Goal: Use online tool/utility: Utilize a website feature to perform a specific function

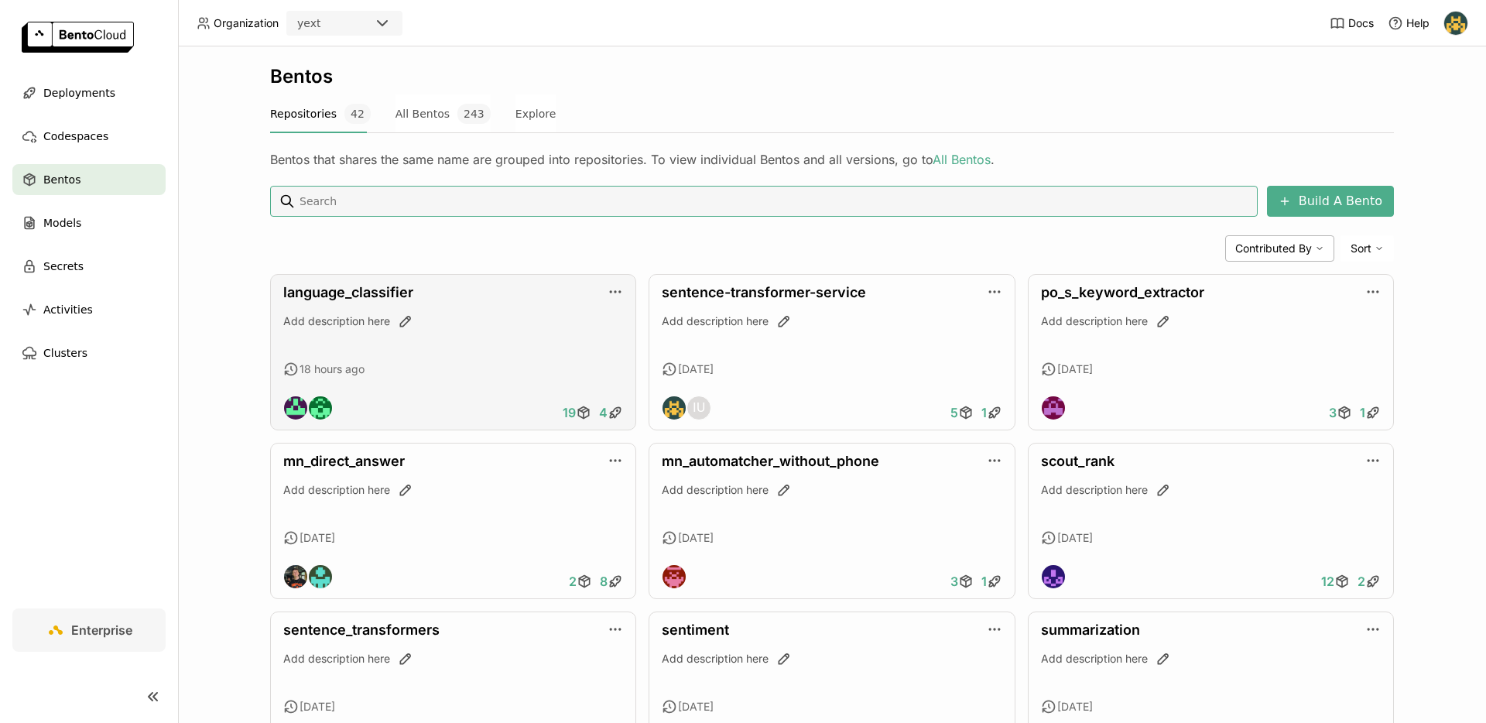
click at [450, 358] on div "language_classifier Add description here 18 hours ago 19 4" at bounding box center [453, 352] width 366 height 156
click at [298, 408] on img at bounding box center [295, 407] width 23 height 23
click at [573, 199] on input at bounding box center [775, 201] width 954 height 25
type input "example"
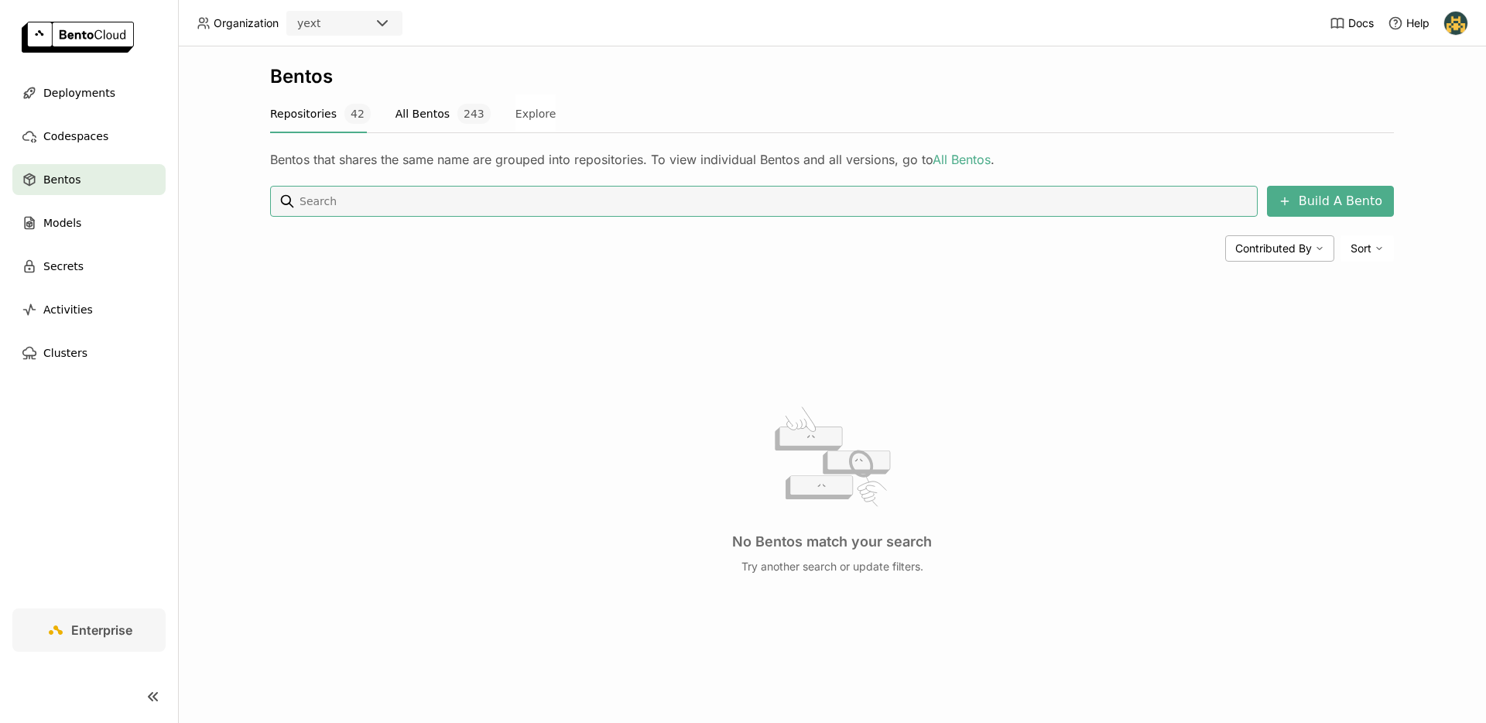
click at [430, 119] on button "All Bentos 243" at bounding box center [442, 113] width 95 height 39
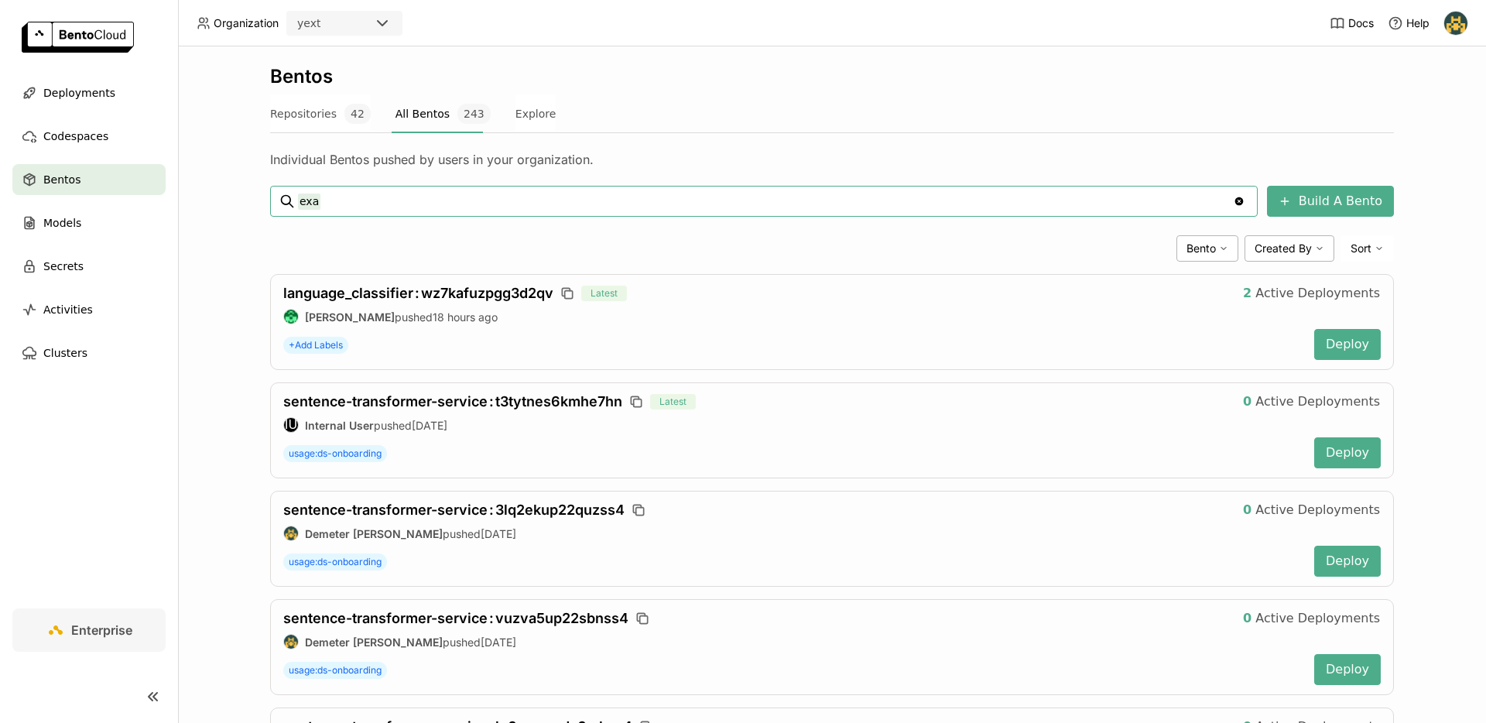
type input "exa"
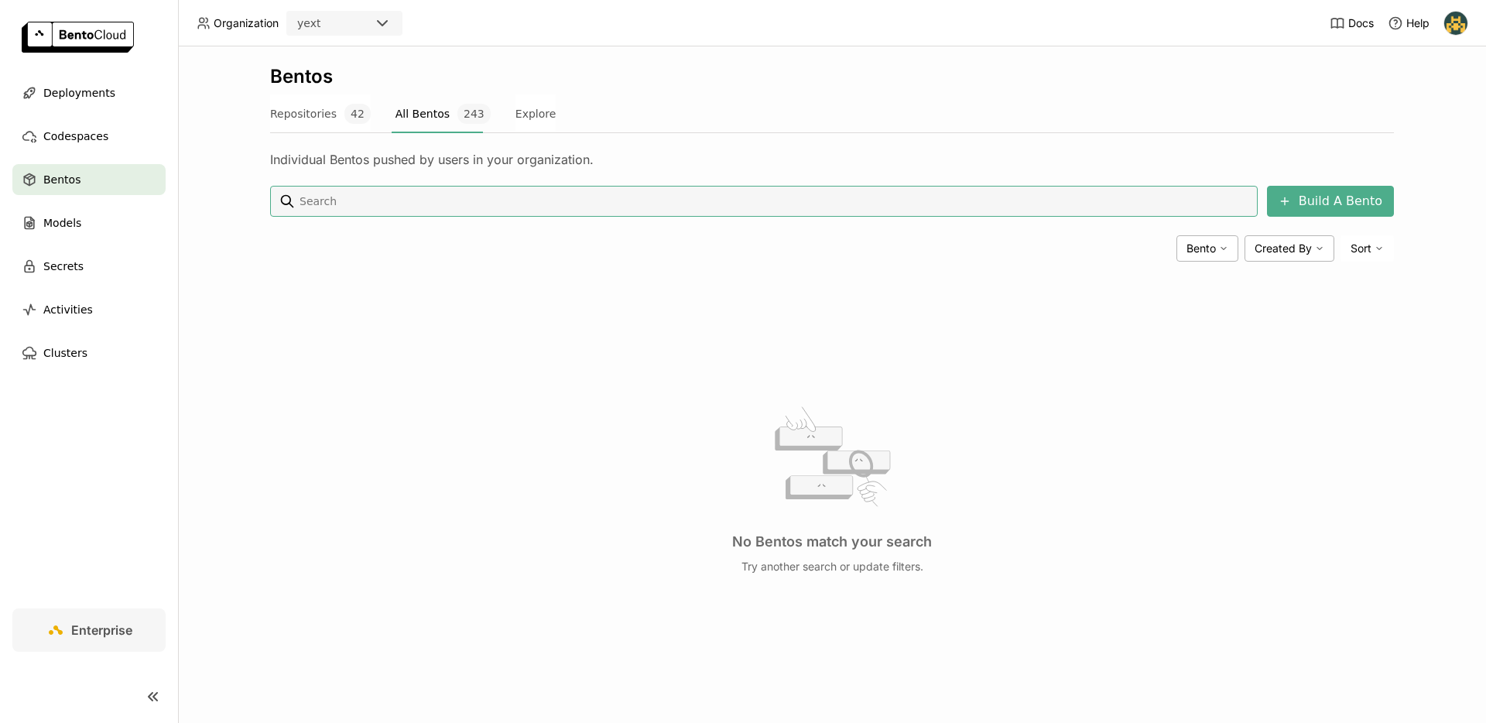
click at [431, 136] on div "Individual Bentos pushed by users in your organization." at bounding box center [832, 150] width 1124 height 34
click at [431, 132] on div at bounding box center [437, 133] width 91 height 2
click at [440, 122] on button "All Bentos 243" at bounding box center [442, 113] width 95 height 39
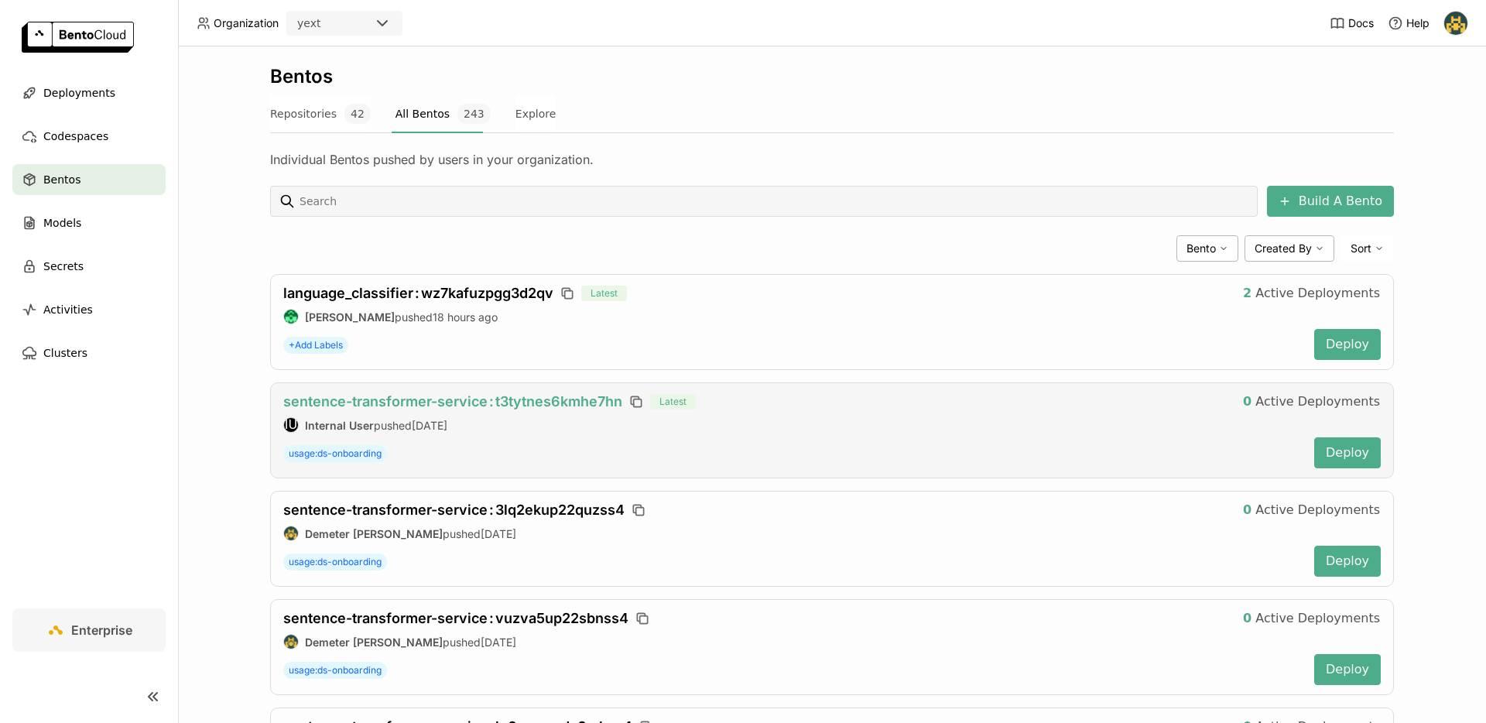
click at [507, 397] on span "sentence-transformer-service : t3tytnes6kmhe7hn" at bounding box center [452, 401] width 339 height 16
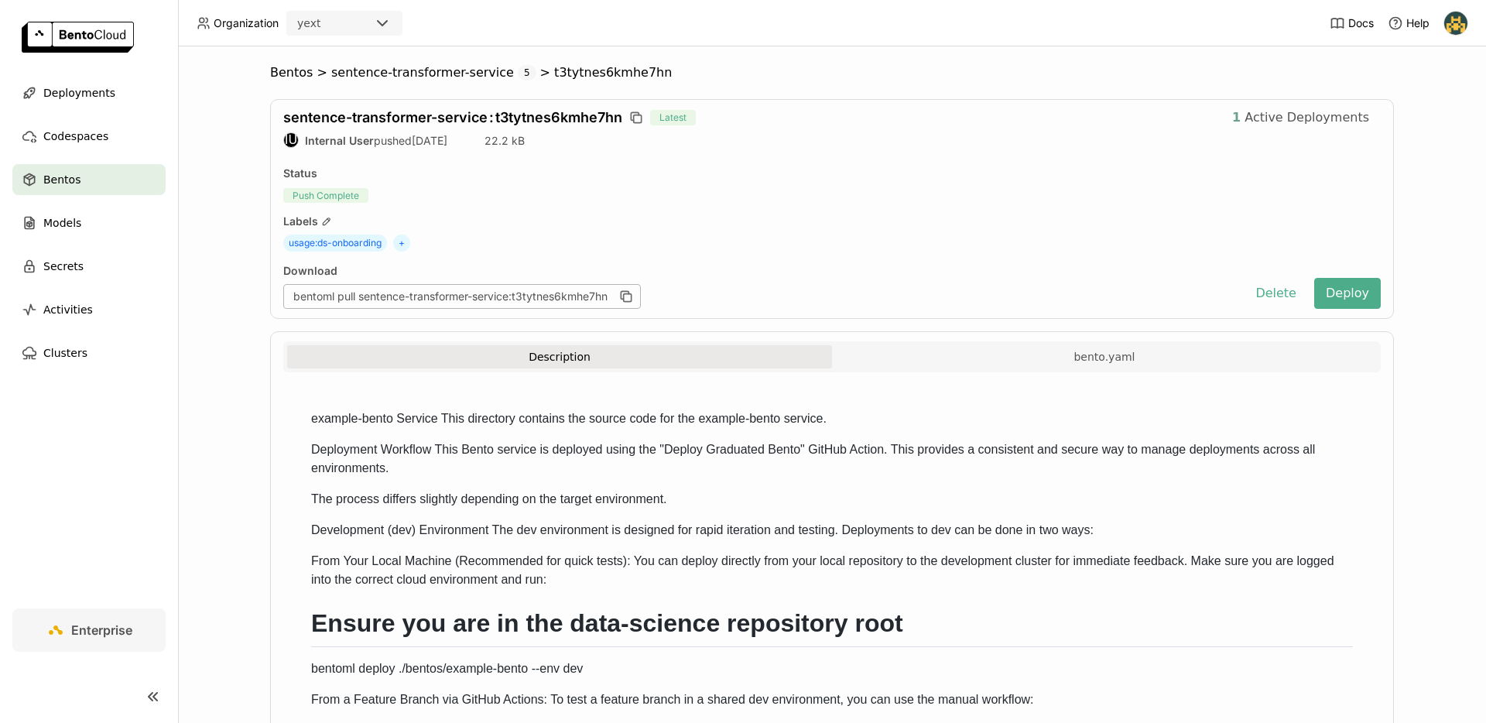
click at [1252, 117] on span "Active Deployments" at bounding box center [1307, 117] width 125 height 15
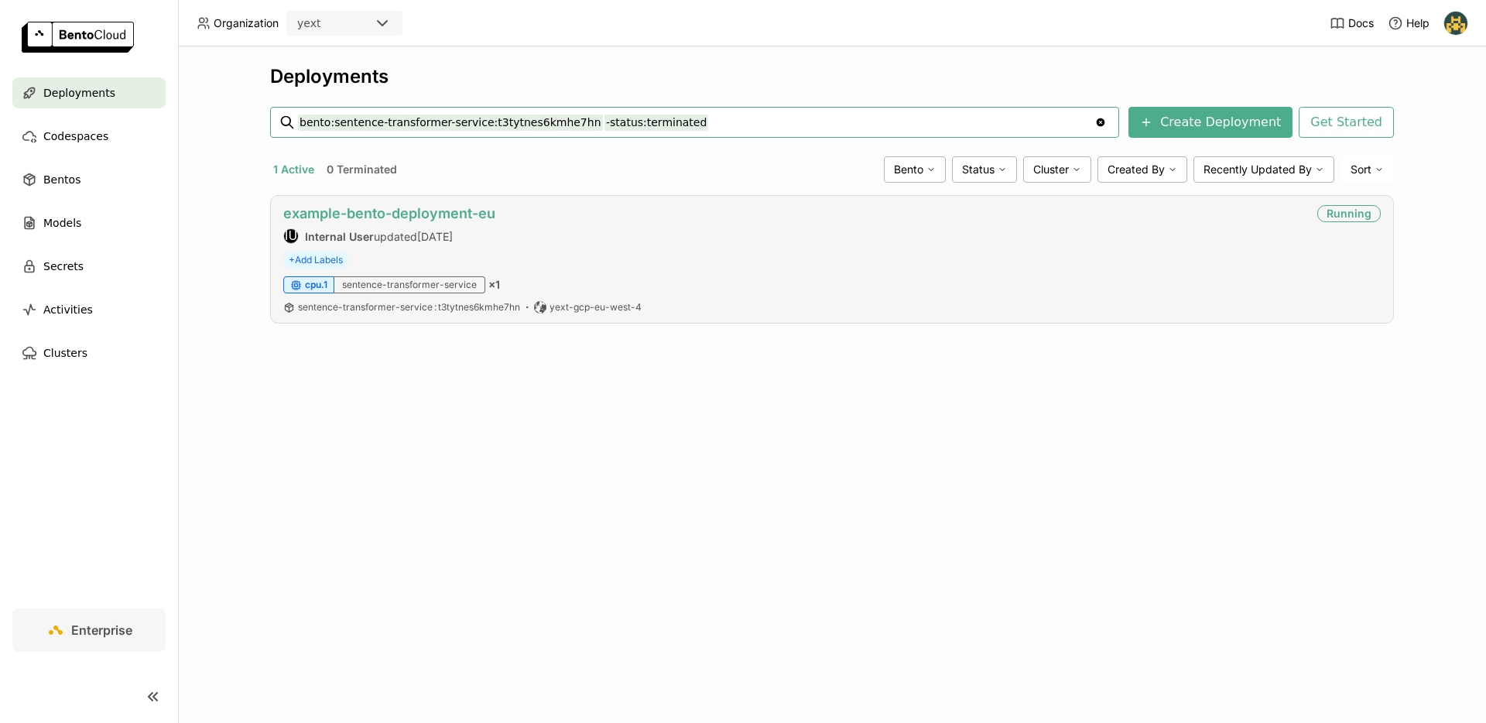
click at [453, 218] on link "example-bento-deployment-eu" at bounding box center [389, 213] width 212 height 16
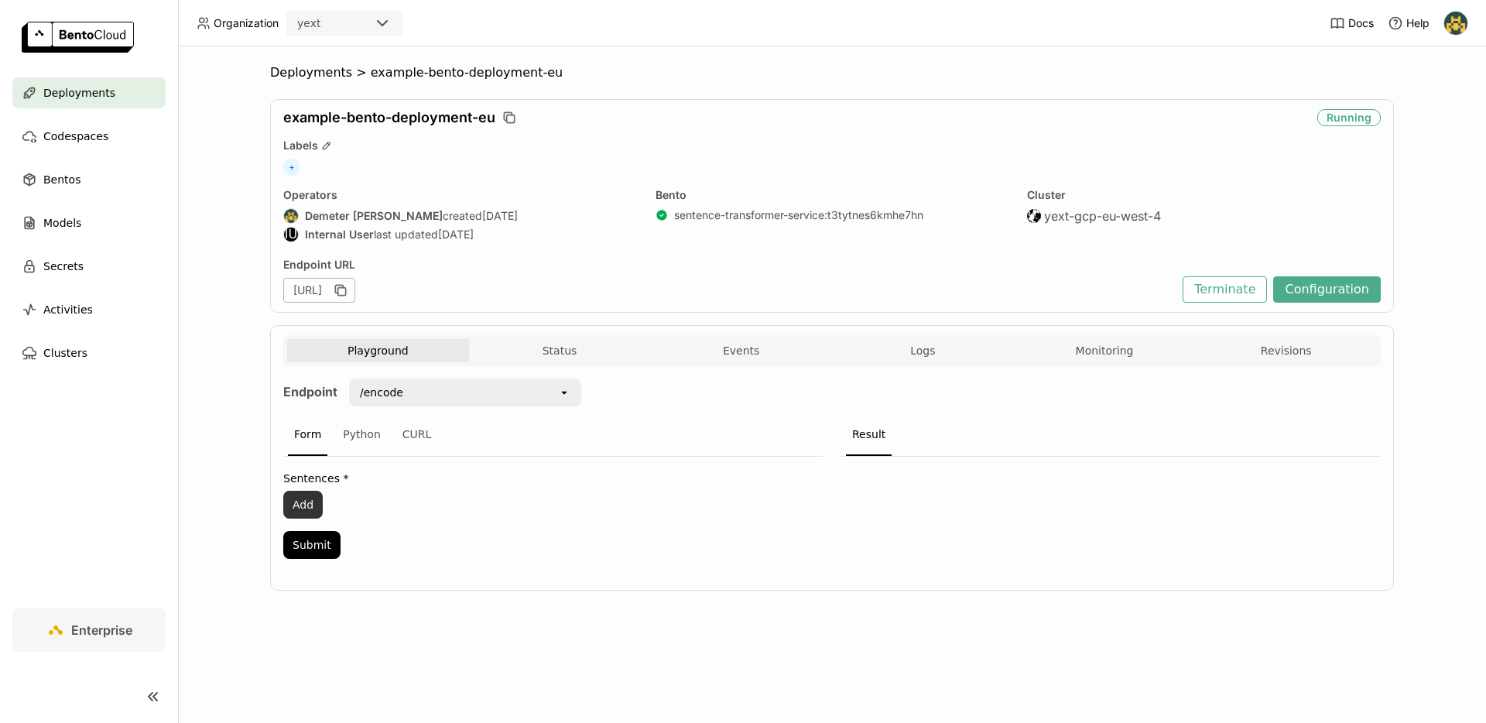
click at [311, 505] on button "Add" at bounding box center [302, 505] width 39 height 28
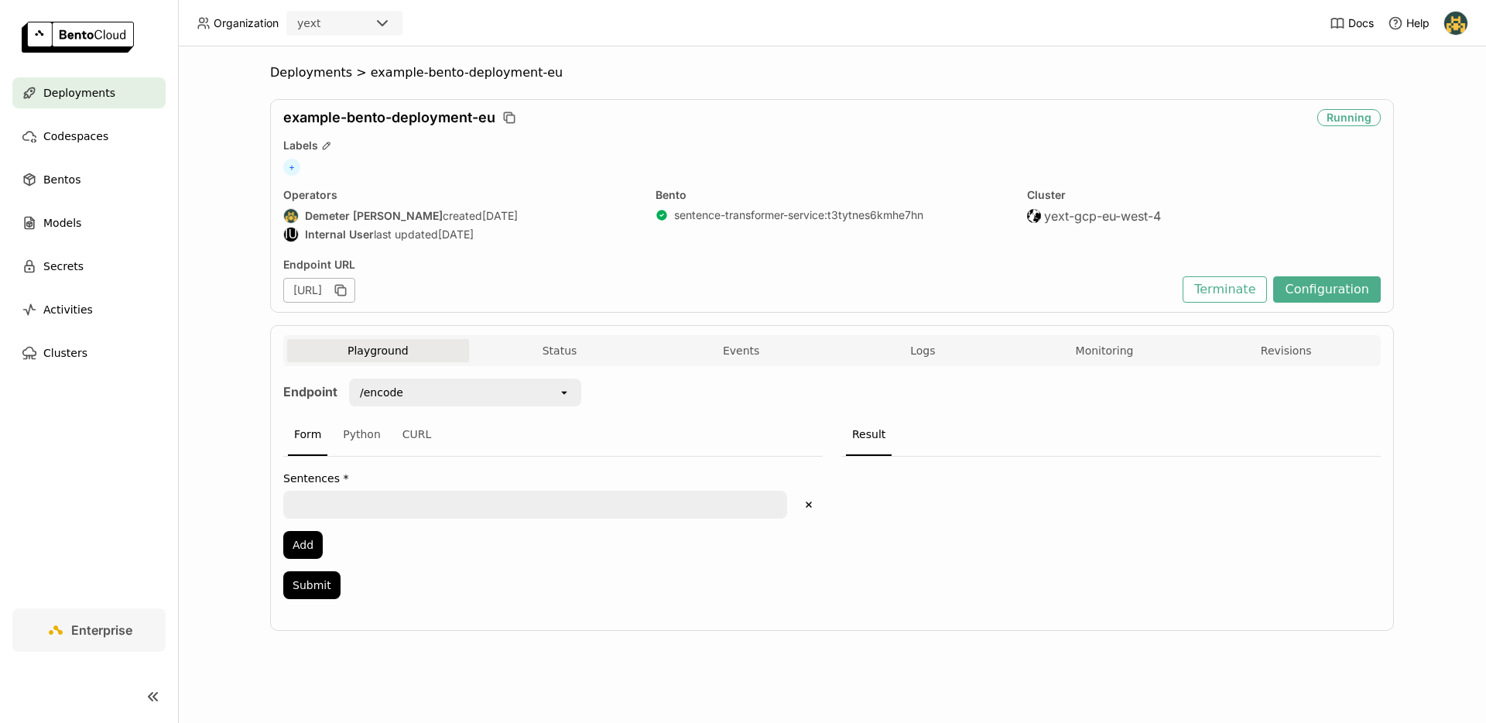
click at [372, 502] on textarea at bounding box center [535, 504] width 501 height 25
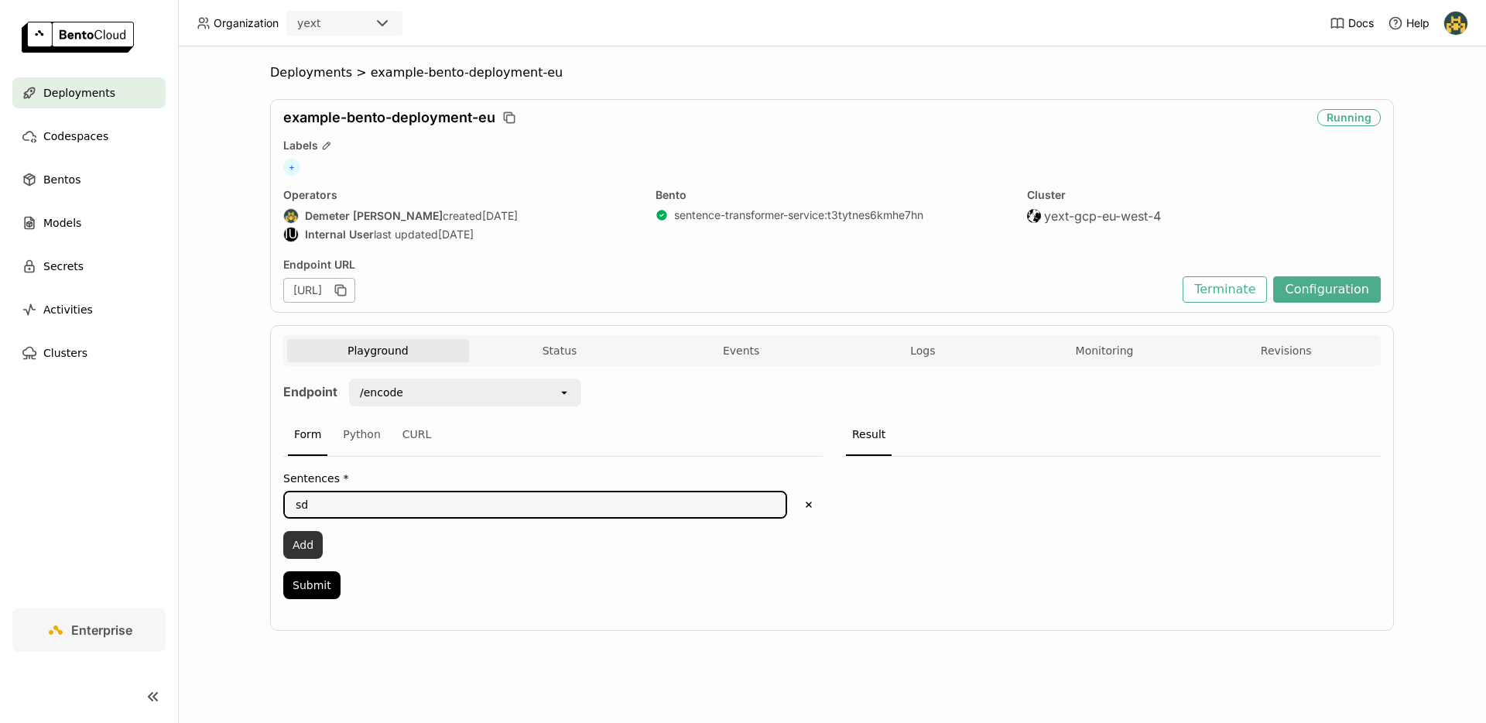
type textarea "sd"
click at [321, 547] on button "Add" at bounding box center [302, 545] width 39 height 28
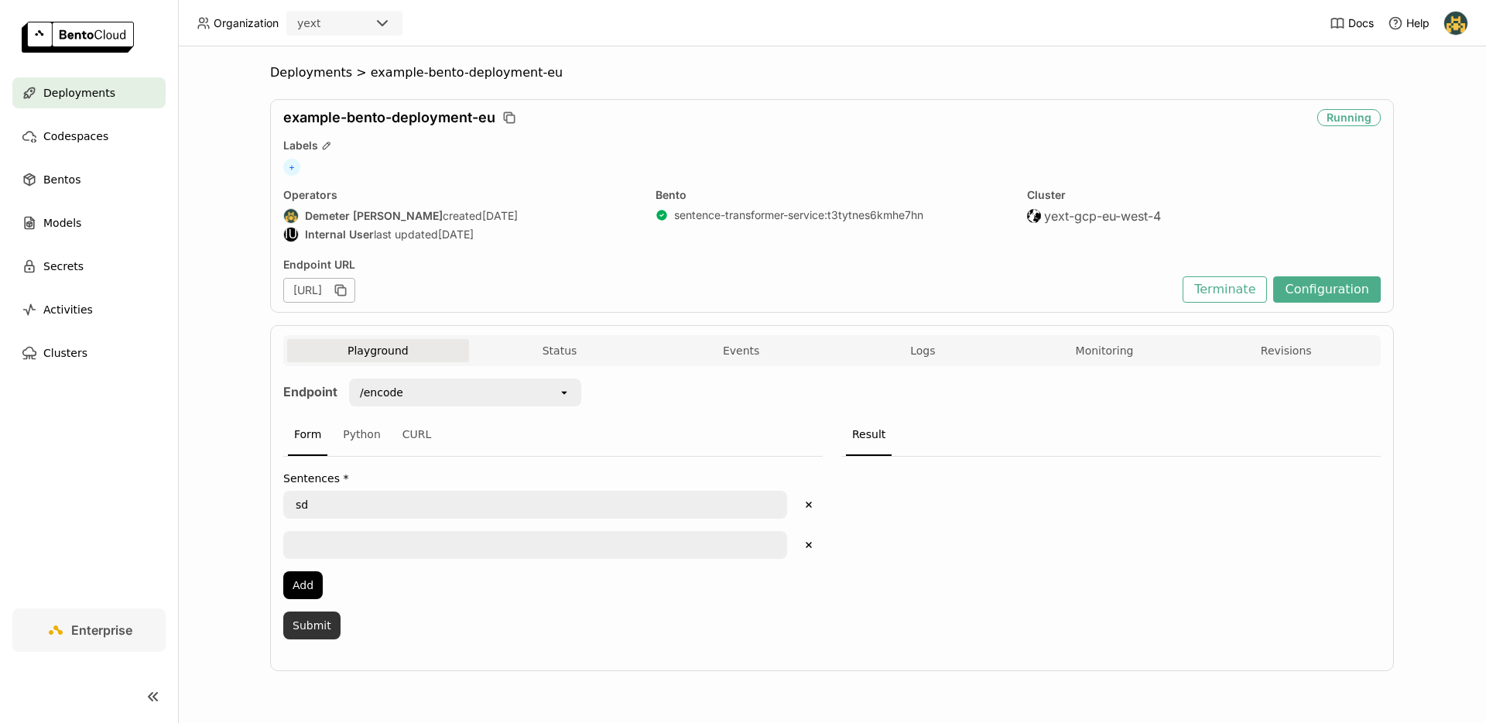
click at [320, 624] on button "Submit" at bounding box center [311, 625] width 57 height 28
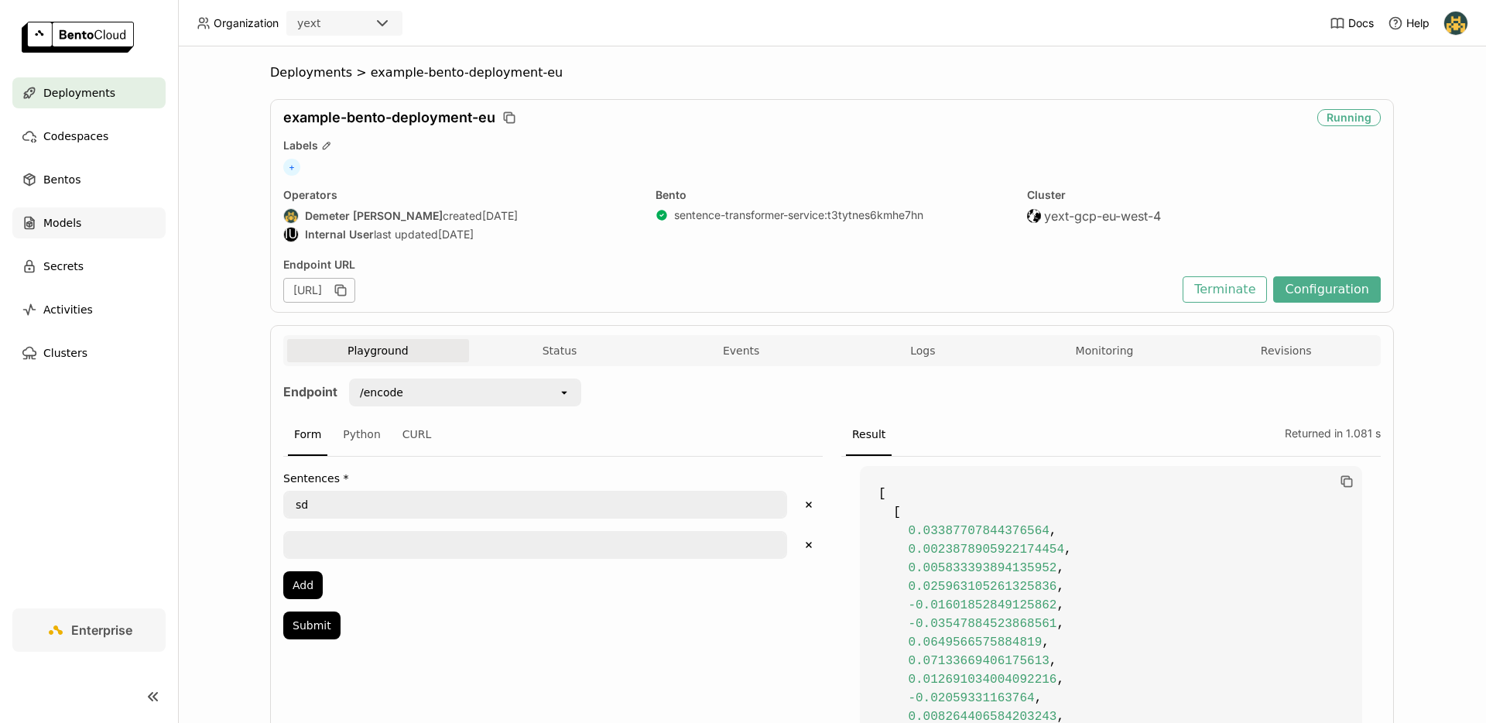
click at [77, 209] on div "Models" at bounding box center [88, 222] width 153 height 31
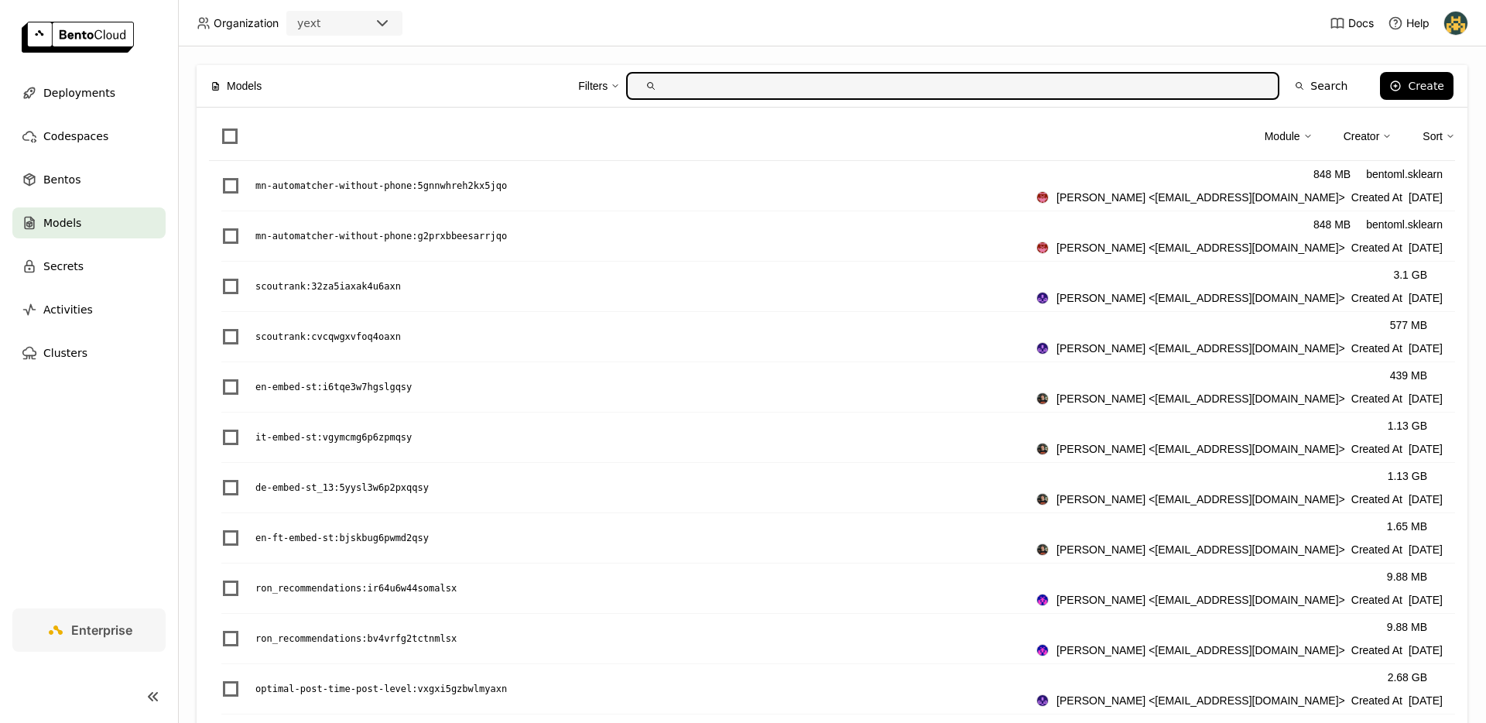
click at [102, 203] on ul "Deployments Codespaces Bentos Models Secrets Activities Clusters" at bounding box center [89, 222] width 178 height 291
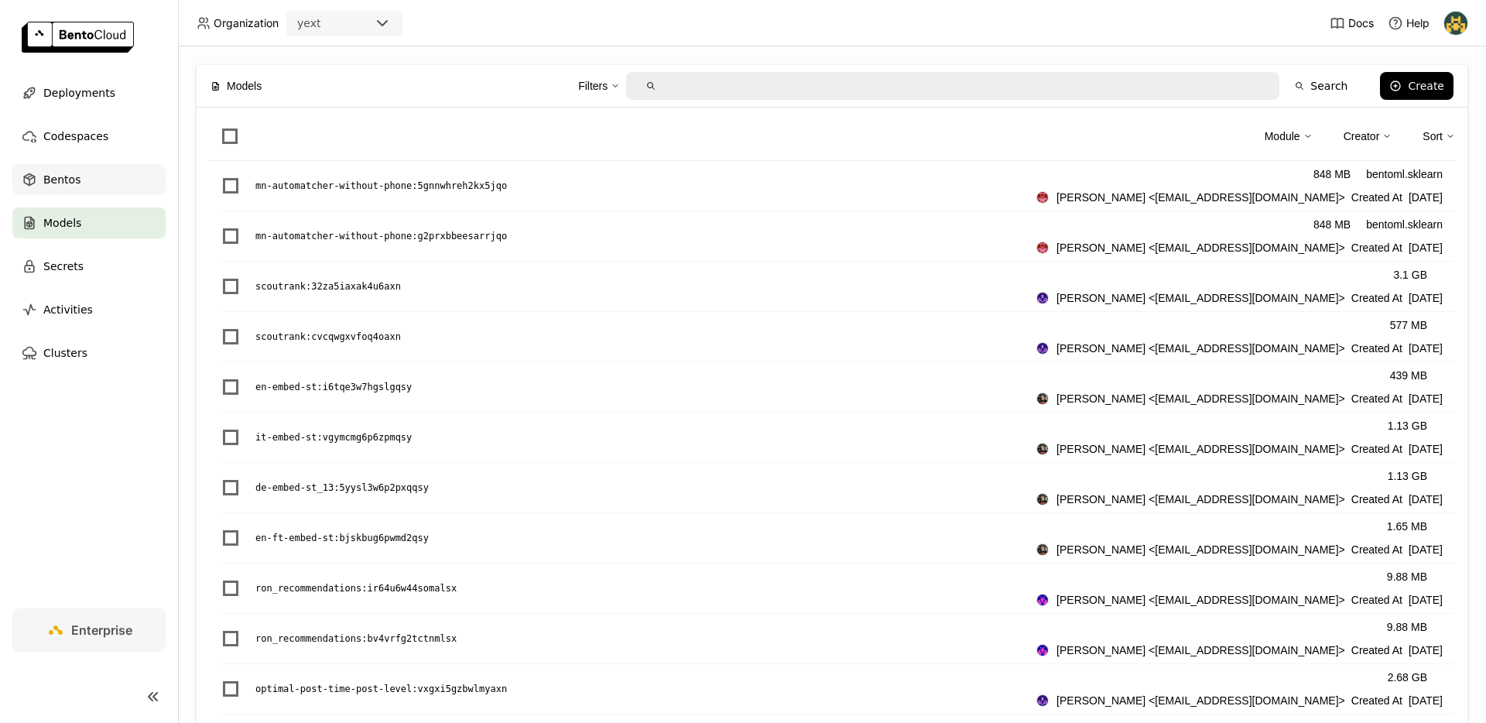
click at [97, 187] on div "Bentos" at bounding box center [88, 179] width 153 height 31
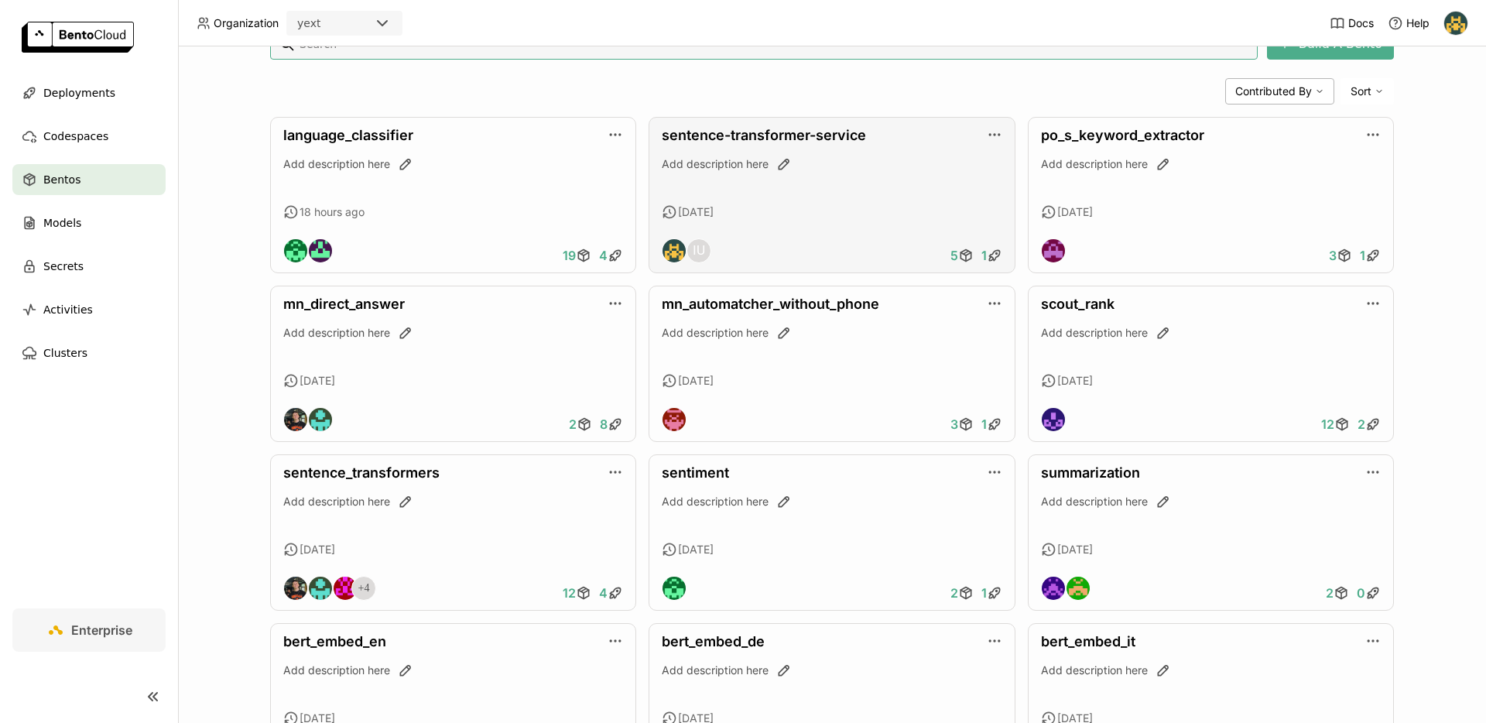
scroll to position [156, 0]
click at [753, 140] on link "sentence-transformer-service" at bounding box center [764, 136] width 204 height 16
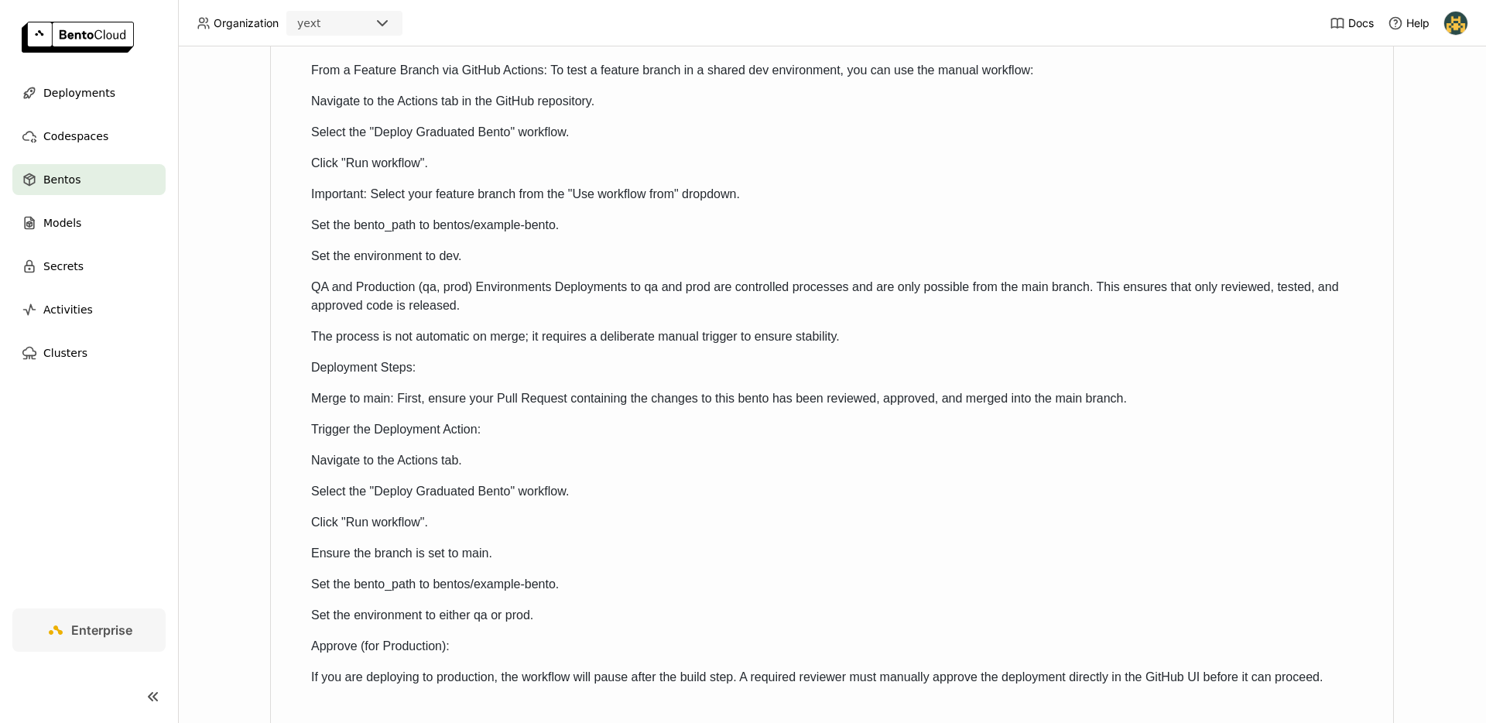
scroll to position [605, 0]
